Goal: Task Accomplishment & Management: Use online tool/utility

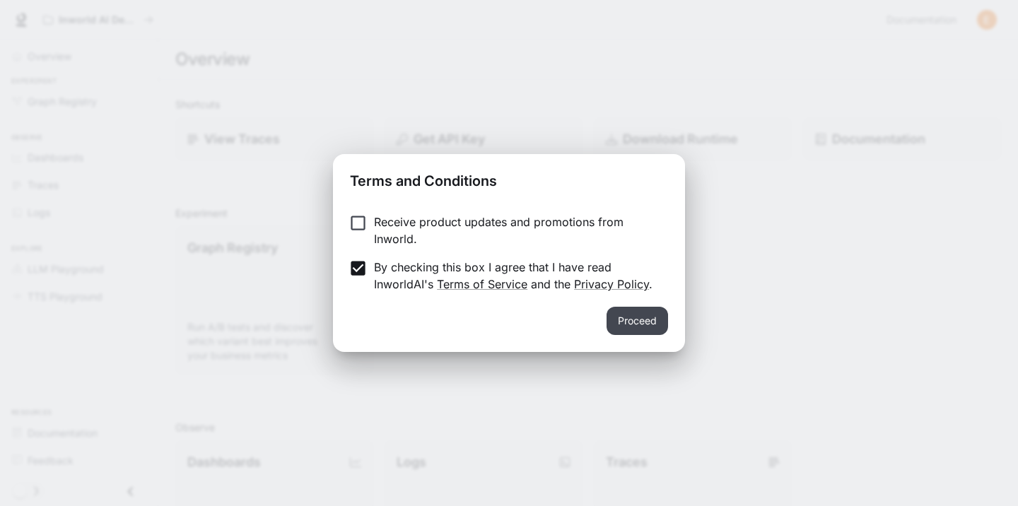
click at [629, 322] on button "Proceed" at bounding box center [638, 321] width 62 height 28
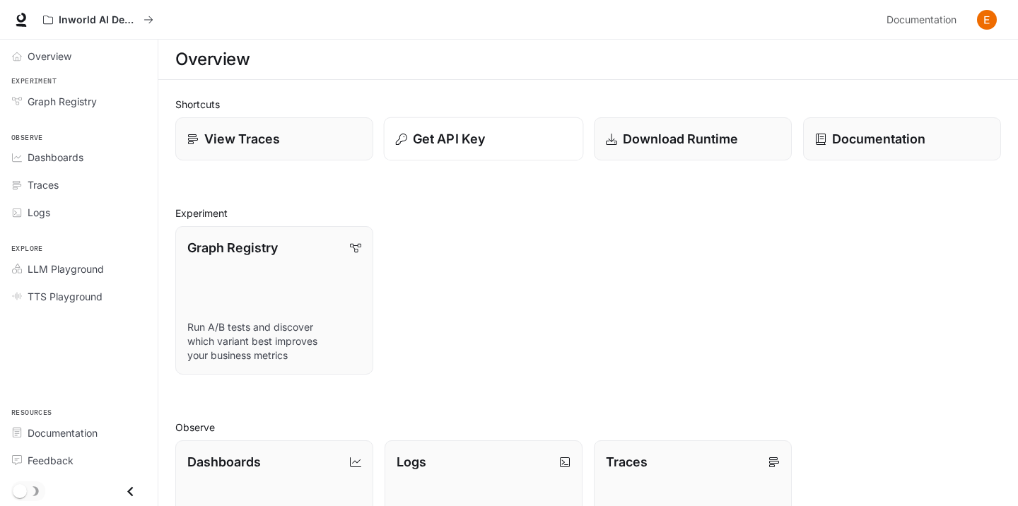
click at [474, 148] on p "Get API Key" at bounding box center [449, 138] width 72 height 19
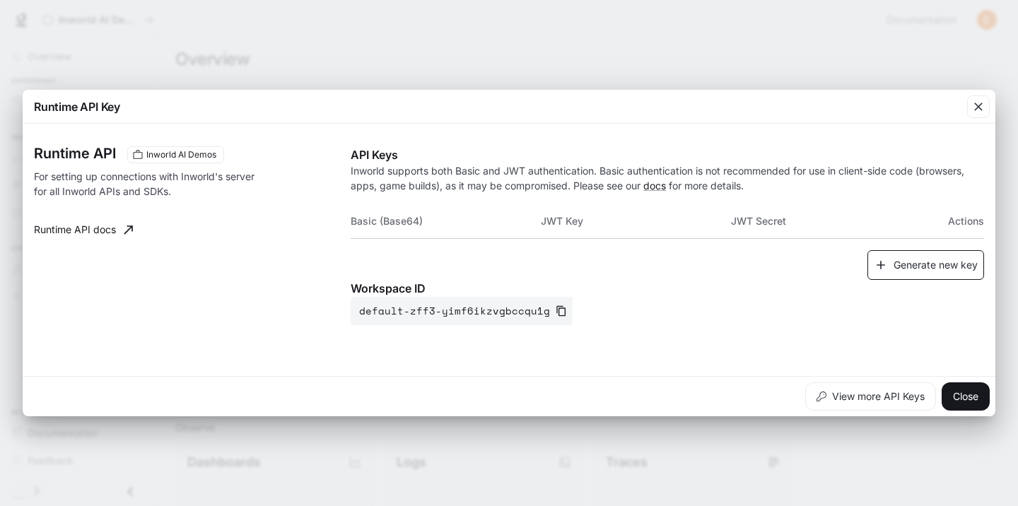
click at [958, 271] on button "Generate new key" at bounding box center [925, 265] width 117 height 30
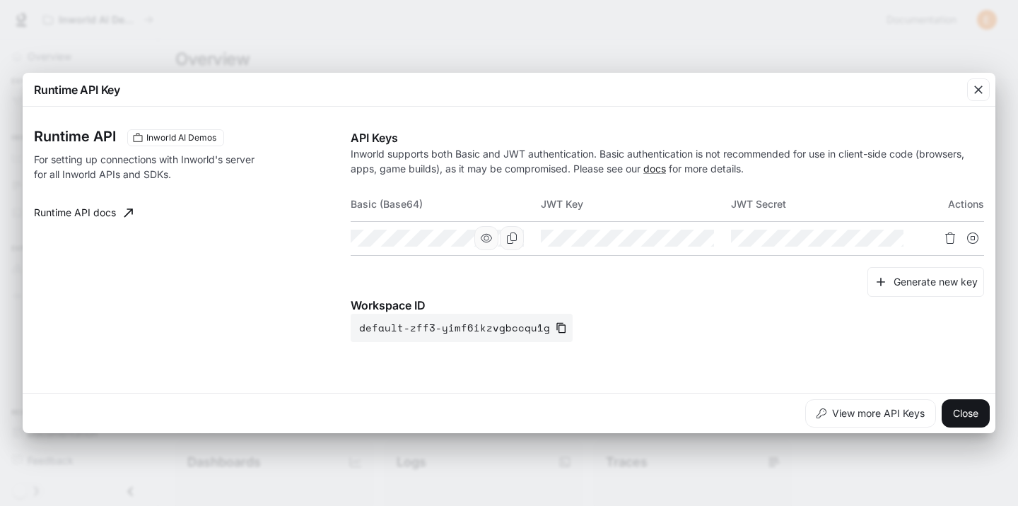
click at [486, 235] on icon "button" at bounding box center [486, 238] width 11 height 11
click at [676, 238] on icon "button" at bounding box center [676, 238] width 11 height 11
click at [862, 242] on icon "button" at bounding box center [865, 238] width 11 height 11
click at [515, 242] on icon "Copy Basic (Base64)" at bounding box center [511, 238] width 11 height 11
click at [703, 235] on icon "Copy Key" at bounding box center [701, 238] width 11 height 11
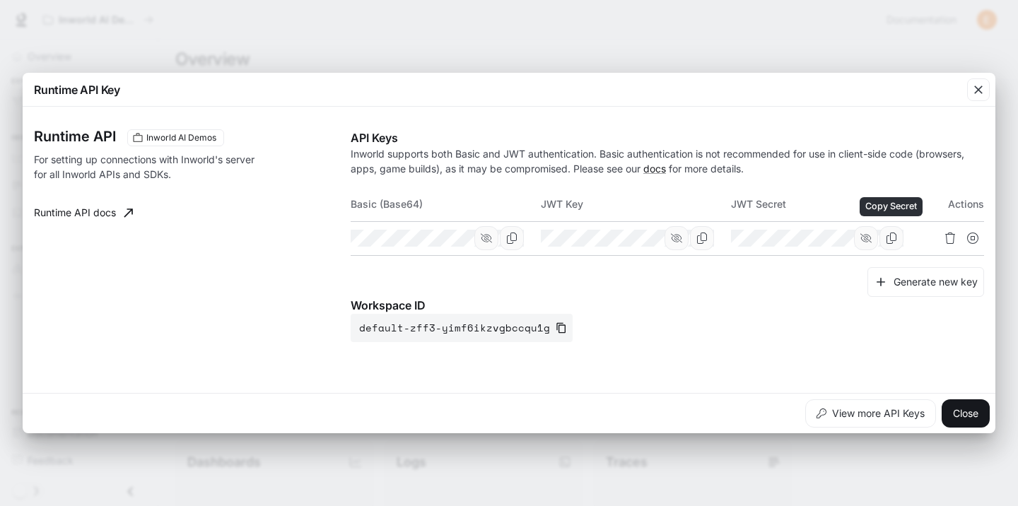
click at [889, 238] on icon "Copy Secret" at bounding box center [891, 238] width 11 height 11
click at [556, 327] on icon "button" at bounding box center [561, 327] width 11 height 11
click at [958, 419] on button "Close" at bounding box center [966, 413] width 48 height 28
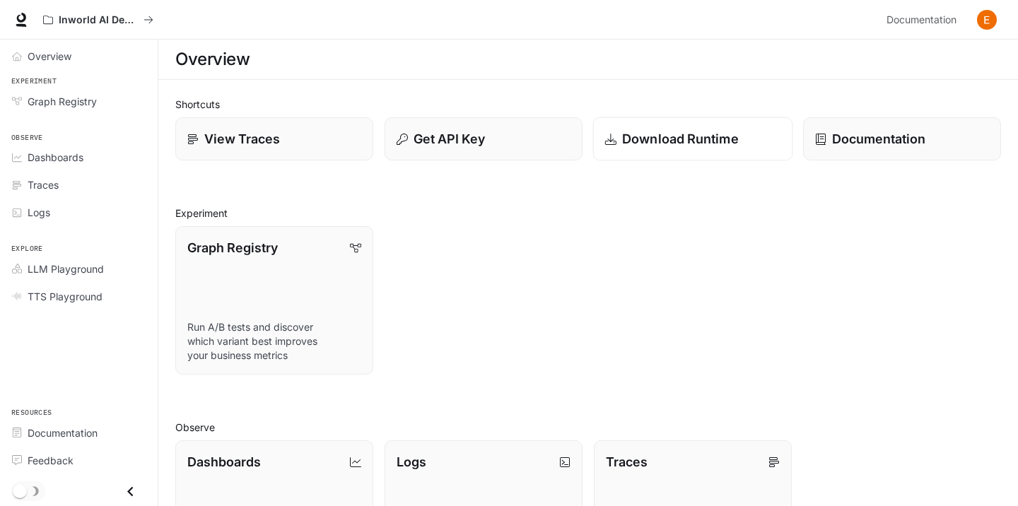
click at [695, 141] on p "Download Runtime" at bounding box center [680, 138] width 117 height 19
